Goal: Transaction & Acquisition: Purchase product/service

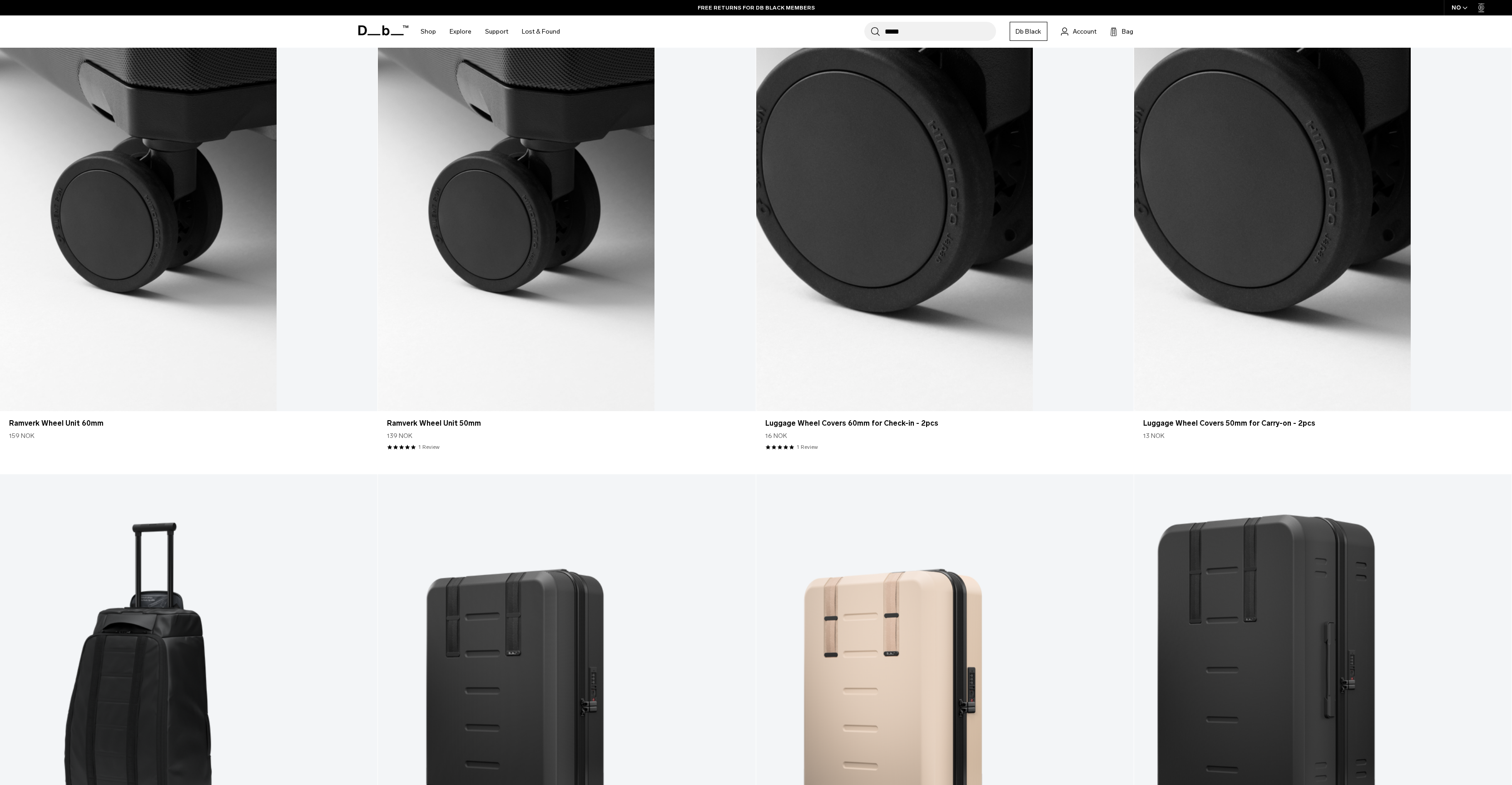
scroll to position [78, 0]
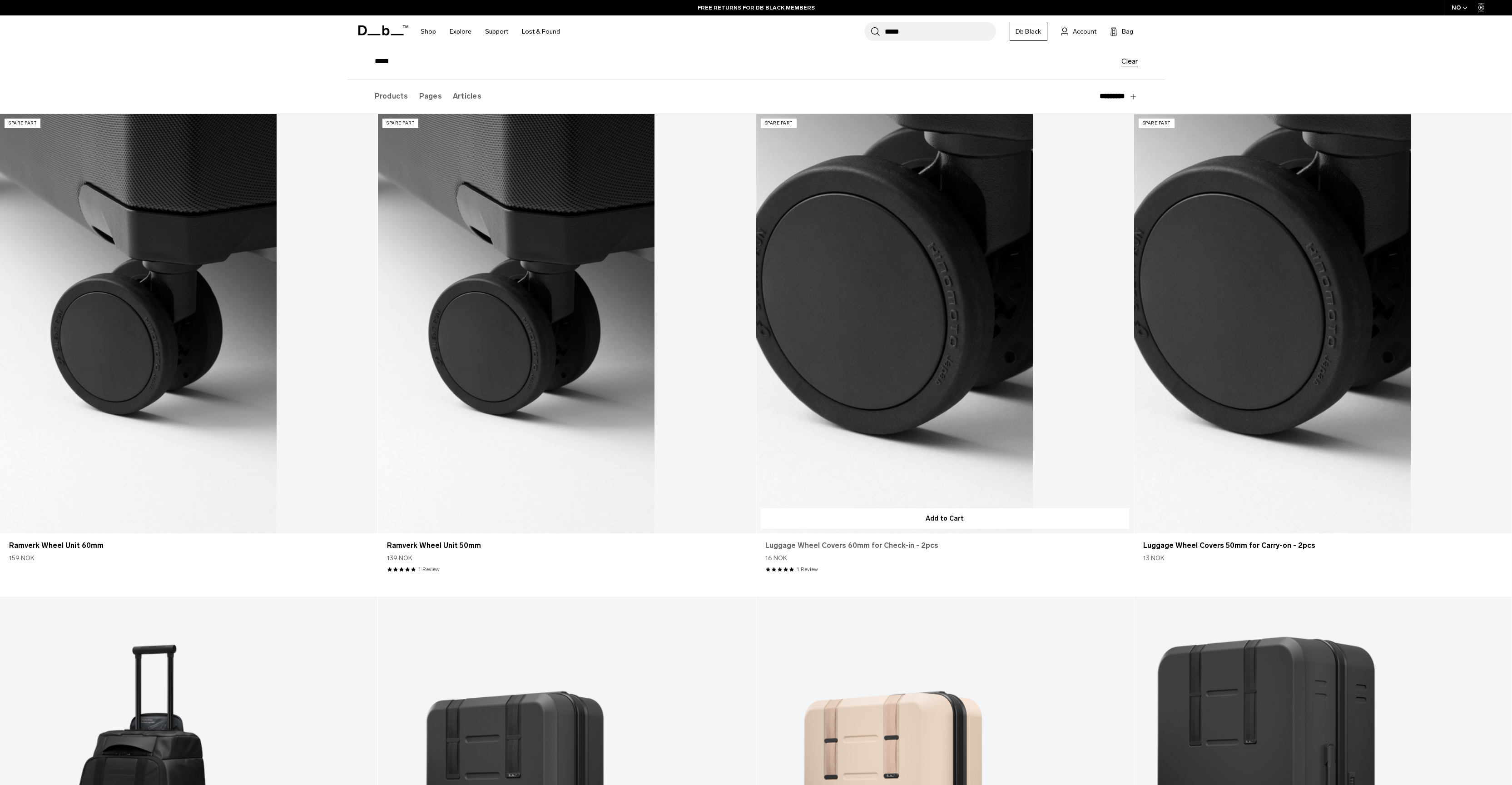
click at [866, 548] on link "Luggage Wheel Covers 60mm for Check-in - 2pcs" at bounding box center [945, 545] width 359 height 11
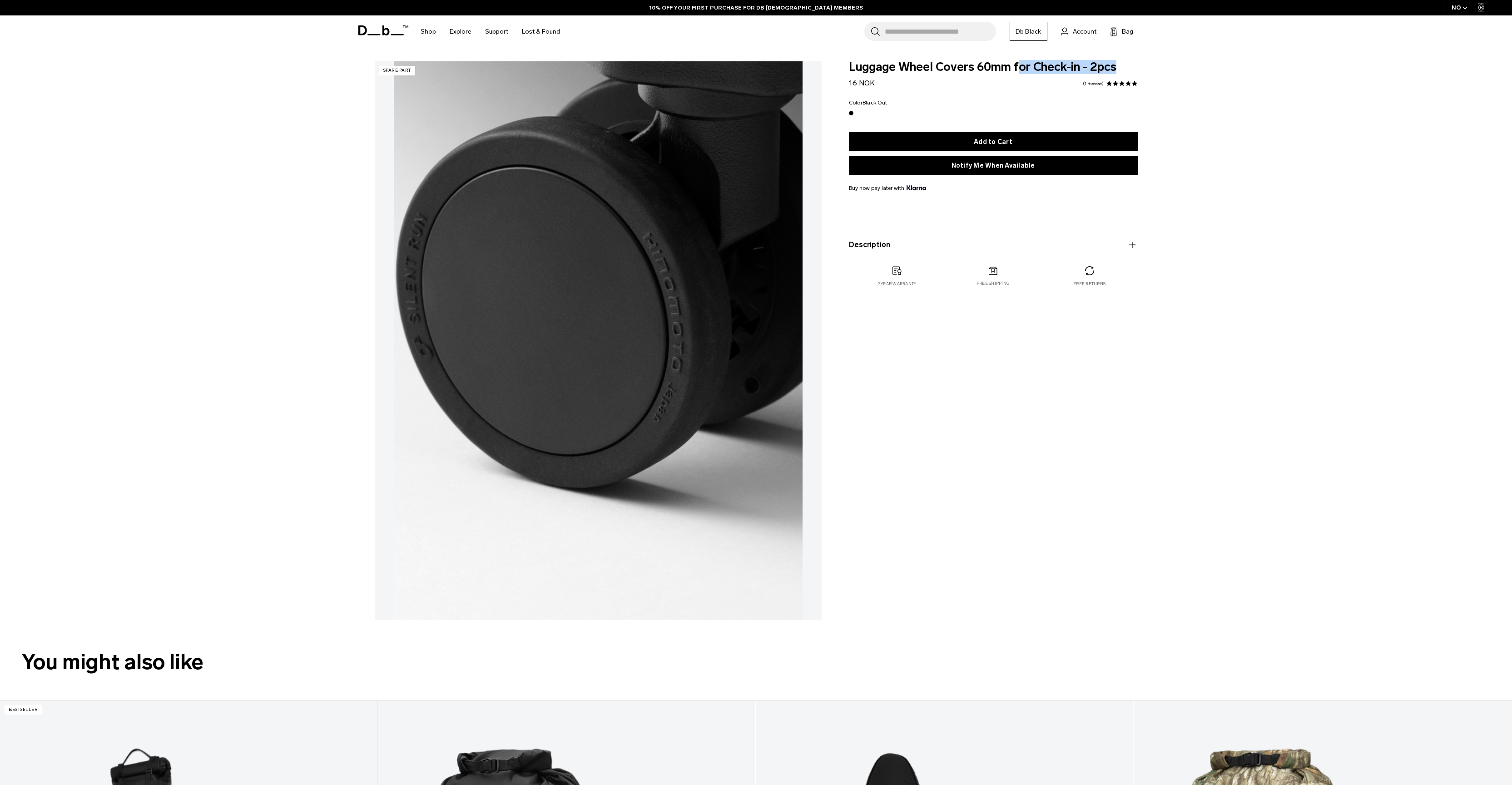
drag, startPoint x: 1079, startPoint y: 75, endPoint x: 1148, endPoint y: 76, distance: 69.0
click at [1148, 76] on div "Luggage Wheel Covers 60mm for Check-in - 2pcs 16 NOK 5.0 star rating 1 Review C…" at bounding box center [993, 183] width 343 height 244
click at [1143, 99] on div "Luggage Wheel Covers 60mm for Check-in - 2pcs 16 NOK 5.0 star rating 1 Review C…" at bounding box center [993, 183] width 343 height 244
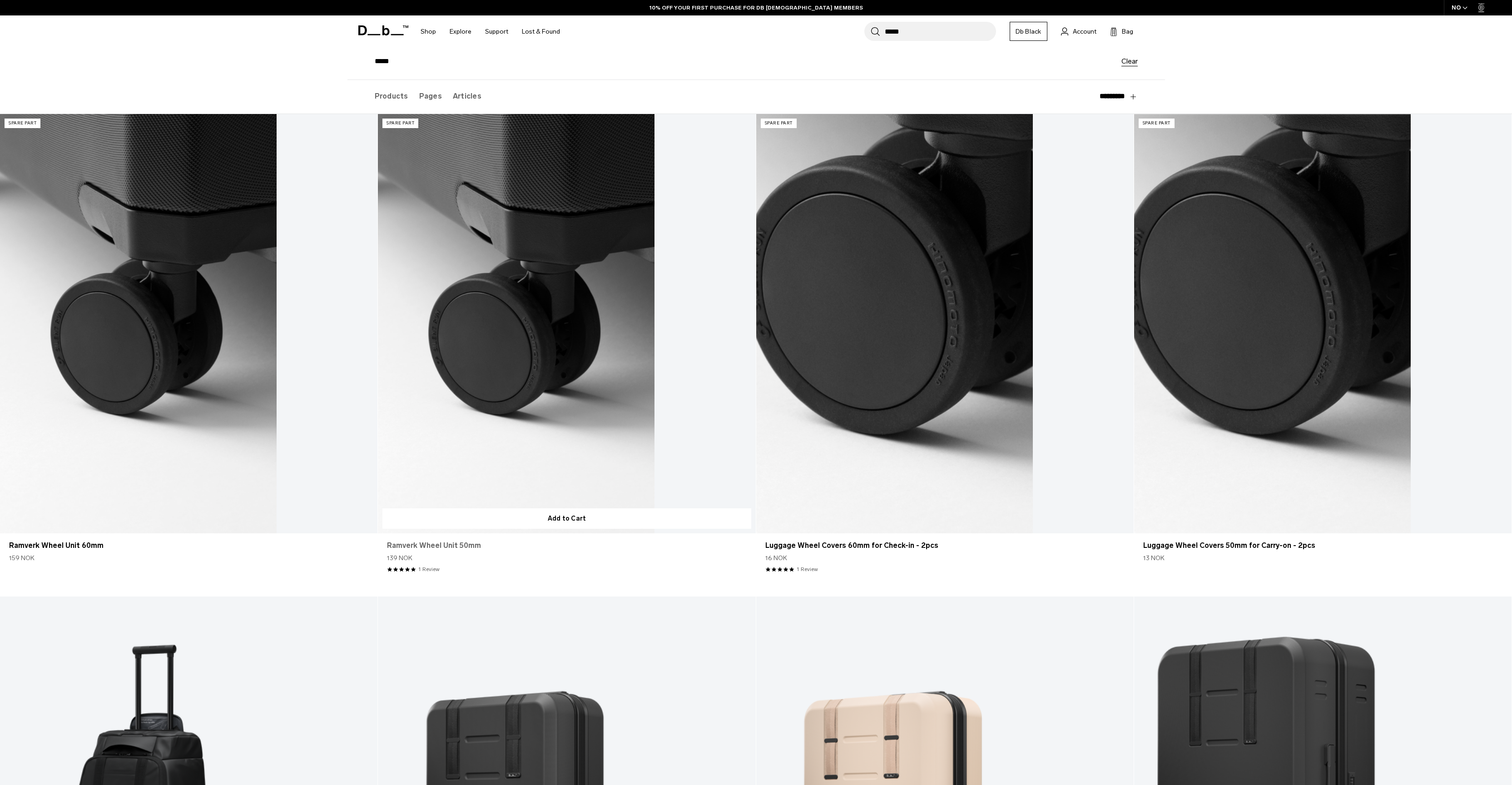
click at [443, 548] on link "Ramverk Wheel Unit 50mm" at bounding box center [566, 545] width 359 height 11
click at [452, 547] on link "Ramverk Wheel Unit 50mm" at bounding box center [566, 545] width 359 height 11
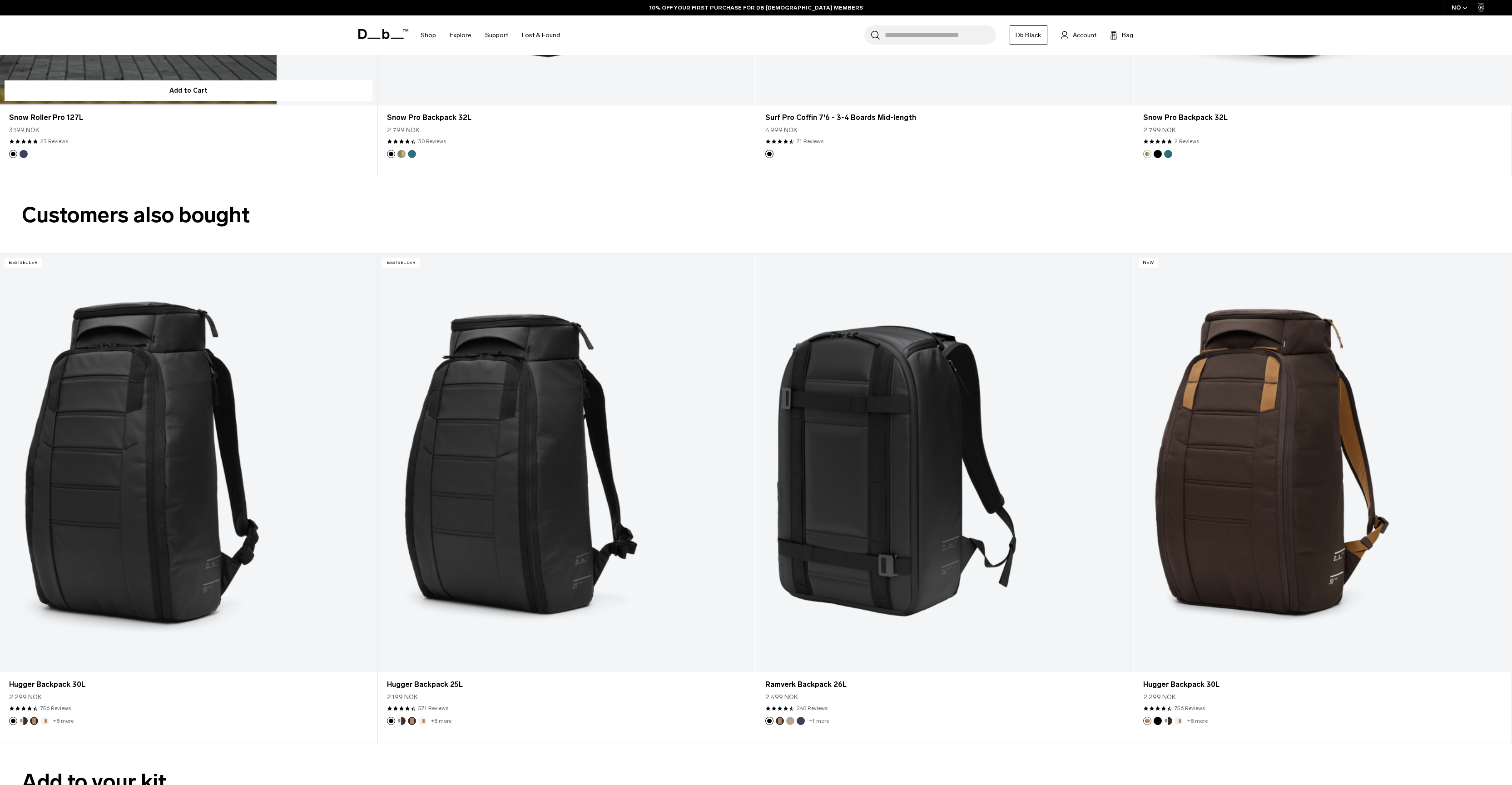
scroll to position [369, 0]
